Goal: Task Accomplishment & Management: Manage account settings

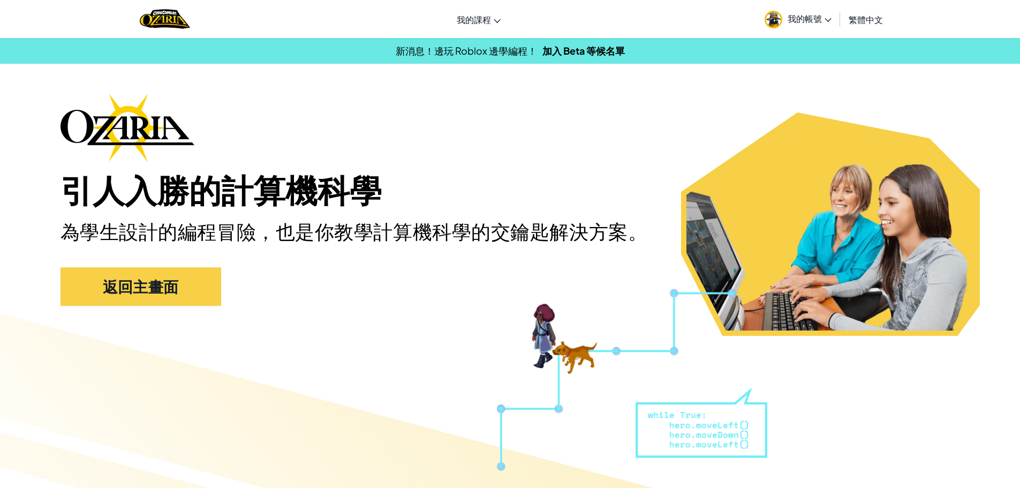
click at [813, 13] on span "我的帳號" at bounding box center [809, 18] width 44 height 11
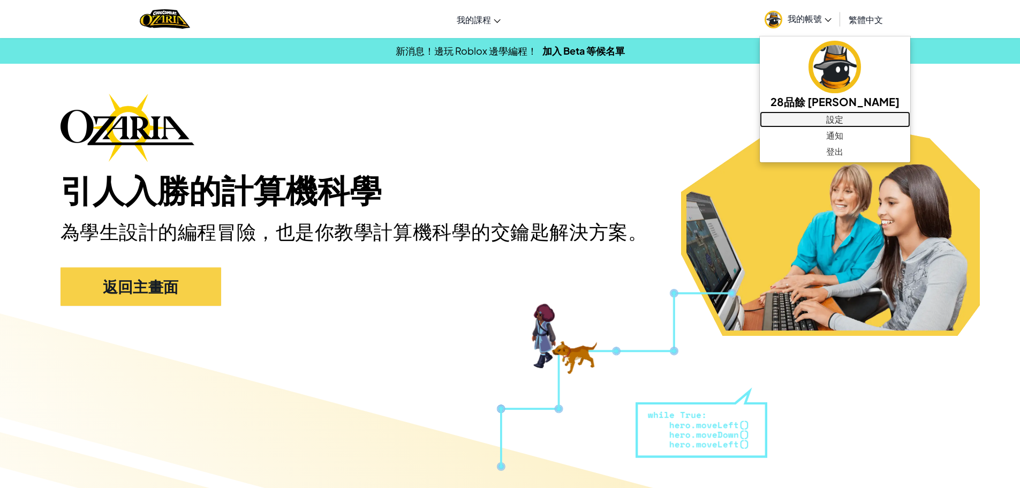
click at [797, 115] on link "設定" at bounding box center [835, 119] width 150 height 16
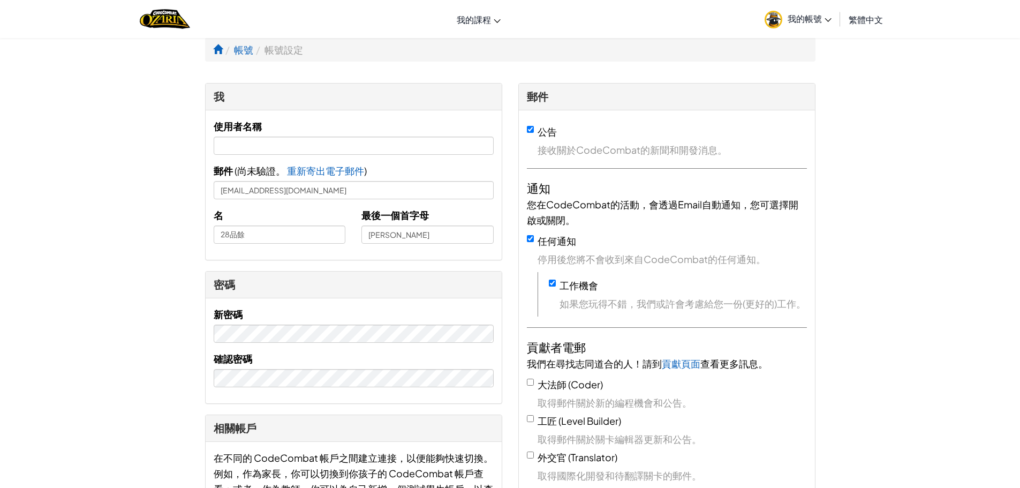
click at [806, 18] on span "我的帳號" at bounding box center [809, 18] width 44 height 11
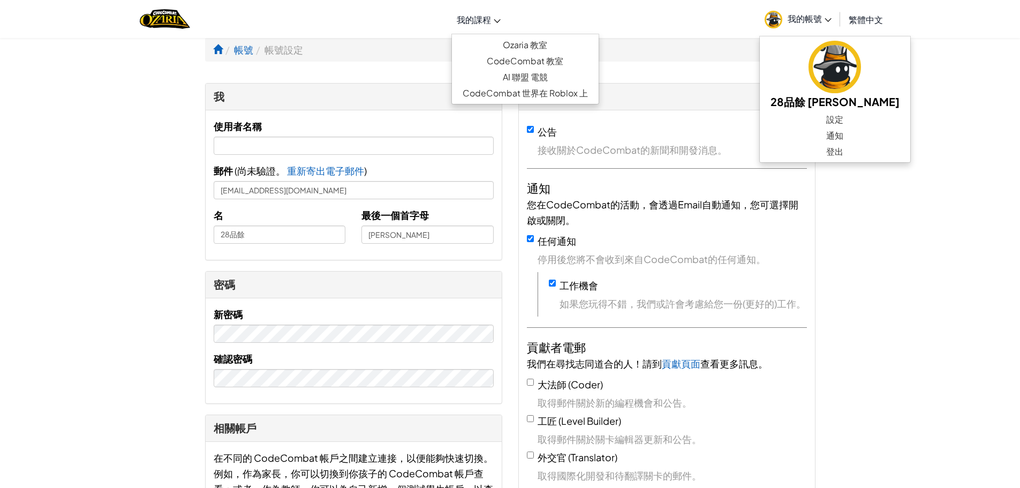
click at [469, 19] on span "我的課程" at bounding box center [474, 19] width 34 height 11
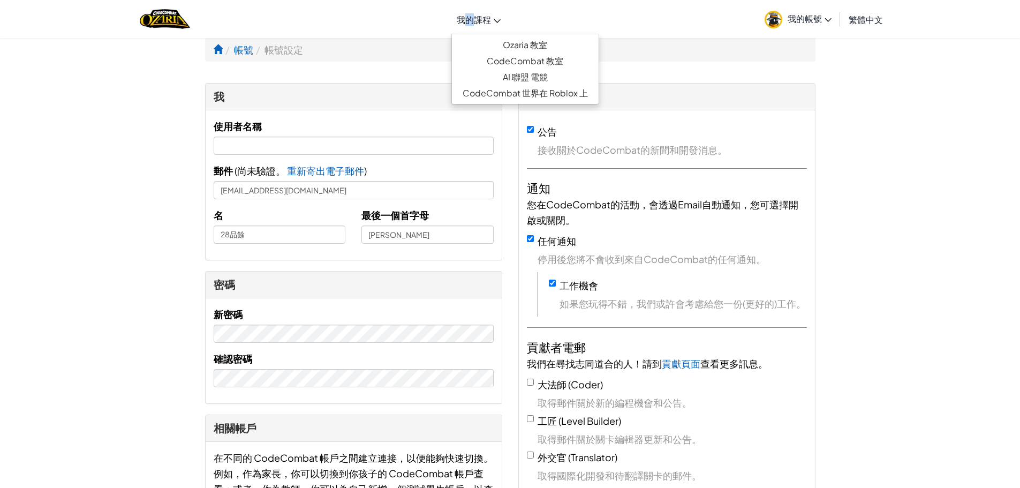
click at [803, 21] on span "我的帳號" at bounding box center [809, 18] width 44 height 11
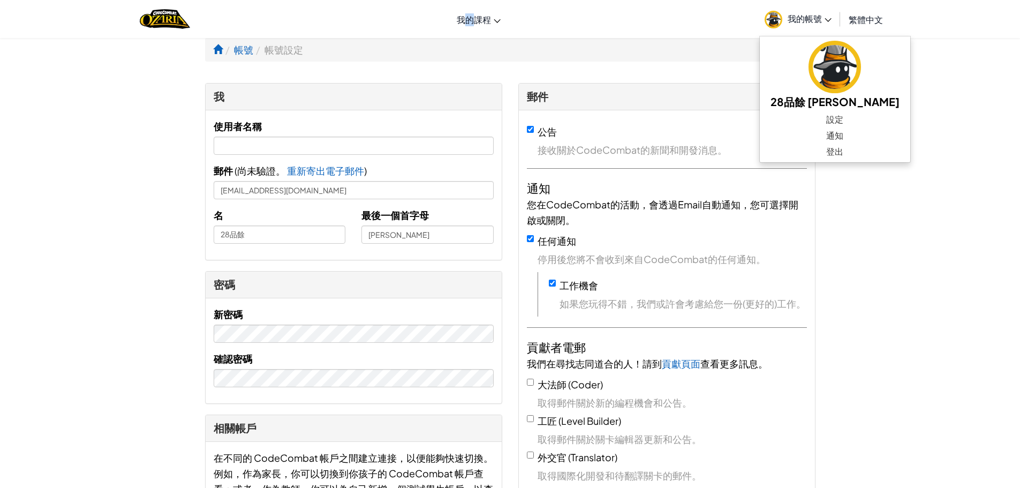
click at [764, 12] on link "我的帳號" at bounding box center [798, 19] width 78 height 34
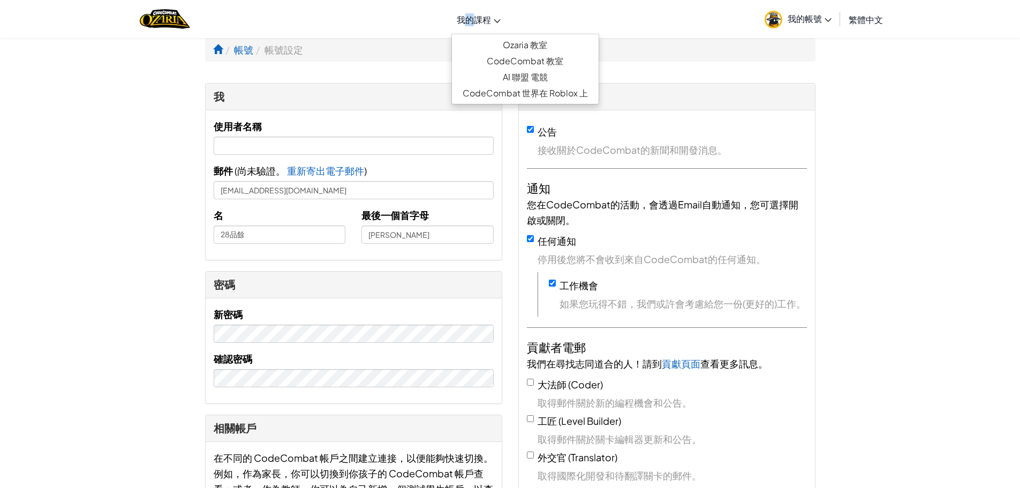
click at [461, 6] on link "我的課程" at bounding box center [478, 19] width 55 height 29
drag, startPoint x: 363, startPoint y: 12, endPoint x: 210, endPoint y: 12, distance: 153.6
click at [339, 12] on div "切換導覽 我的課程 Ozaria 教室 CodeCombat 教室 AI 聯盟 電競 CodeCombat 世界在 Roblox 上 我的帳號 28品餘 劉 …" at bounding box center [509, 19] width 1025 height 38
click at [808, 19] on span "我的帳號" at bounding box center [809, 18] width 44 height 11
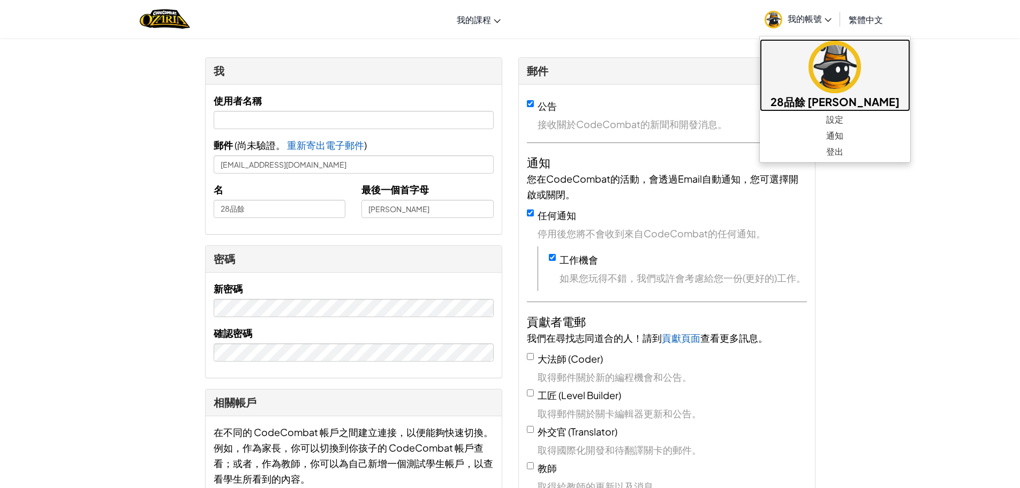
scroll to position [54, 0]
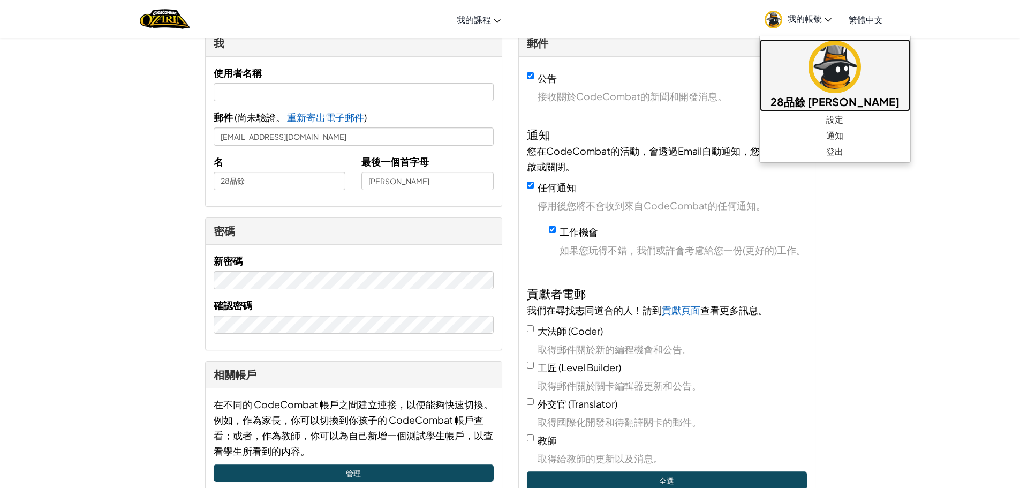
click at [808, 76] on img at bounding box center [834, 67] width 52 height 52
